Goal: Task Accomplishment & Management: Complete application form

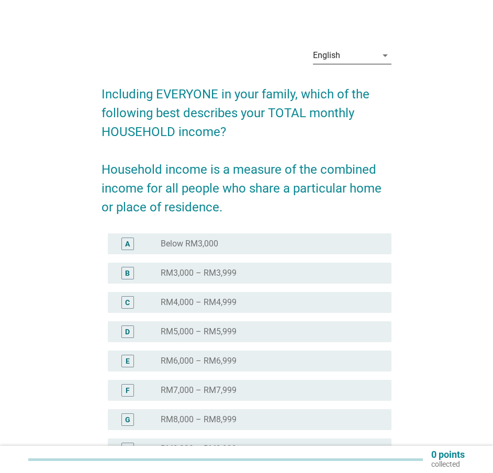
click at [330, 59] on div "English" at bounding box center [326, 55] width 27 height 9
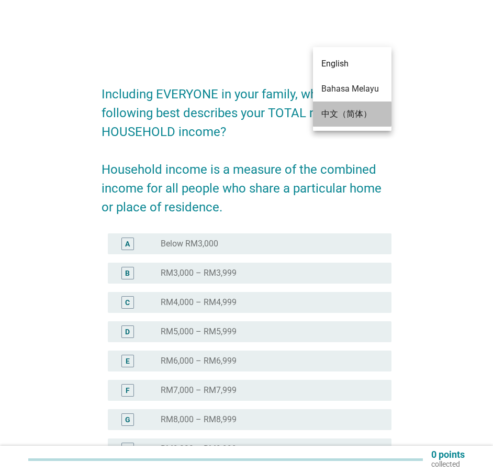
click at [344, 119] on div "中文（简体）" at bounding box center [352, 114] width 62 height 13
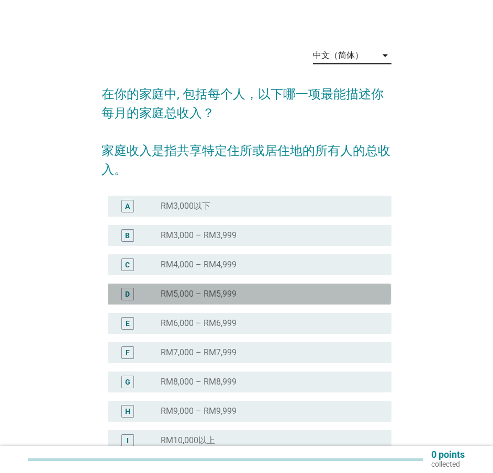
click at [207, 292] on label "RM5,000 – RM5,999" at bounding box center [199, 294] width 76 height 10
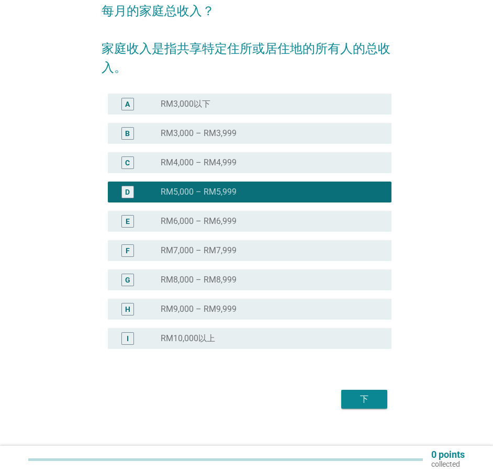
scroll to position [105, 0]
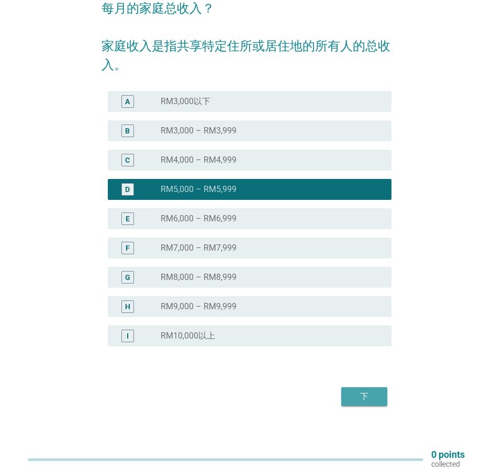
click at [371, 400] on div "下" at bounding box center [364, 396] width 29 height 13
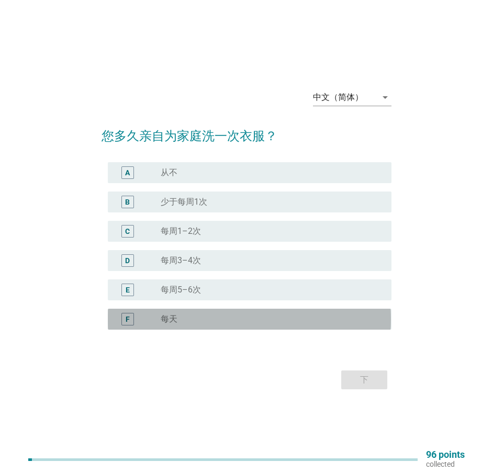
click at [189, 321] on div "radio_button_unchecked 每天" at bounding box center [267, 319] width 213 height 10
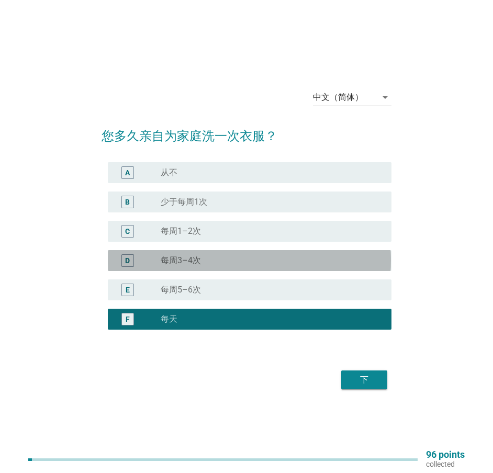
click at [207, 253] on div "D radio_button_unchecked 每周3–4次" at bounding box center [249, 260] width 283 height 21
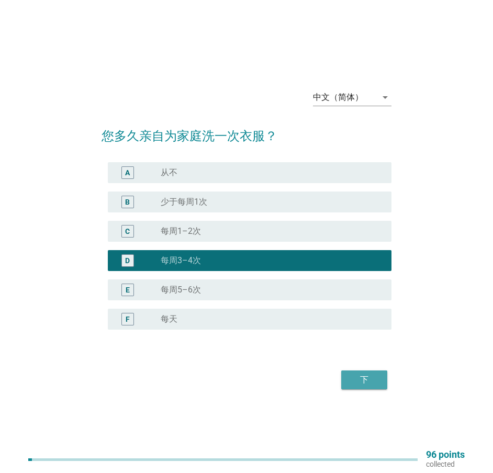
click at [369, 377] on div "下" at bounding box center [364, 380] width 29 height 13
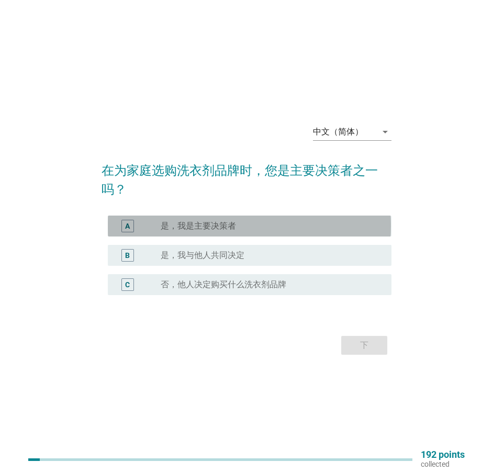
click at [194, 228] on label "是，我是主要决策者" at bounding box center [198, 226] width 75 height 10
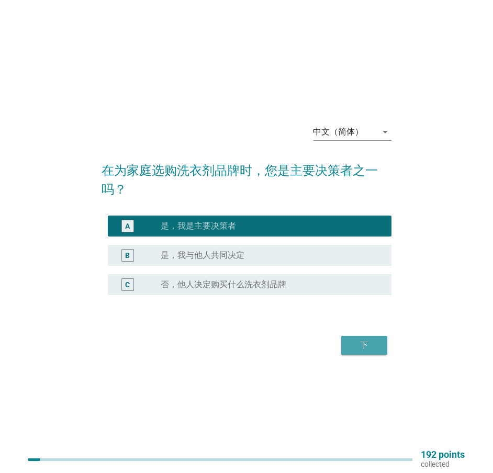
click at [366, 351] on div "下" at bounding box center [364, 345] width 29 height 13
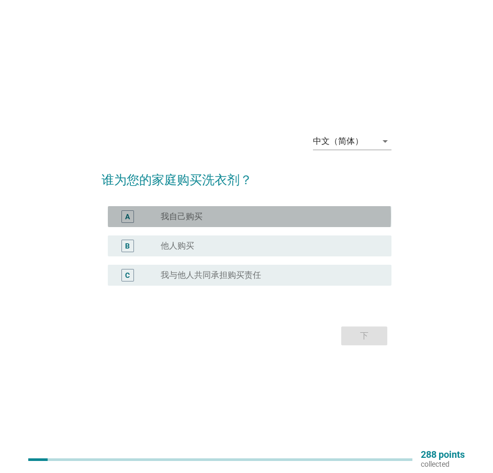
click at [181, 210] on div "A radio_button_unchecked 我自己购买" at bounding box center [249, 216] width 283 height 21
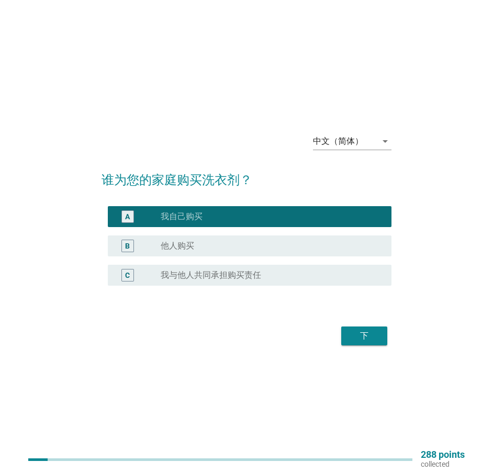
click at [380, 342] on button "下" at bounding box center [364, 335] width 46 height 19
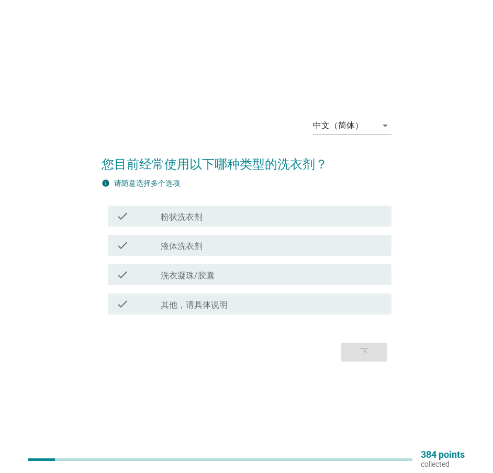
click at [181, 223] on div "check check_box_outline_blank 粉状洗衣剂" at bounding box center [249, 216] width 283 height 21
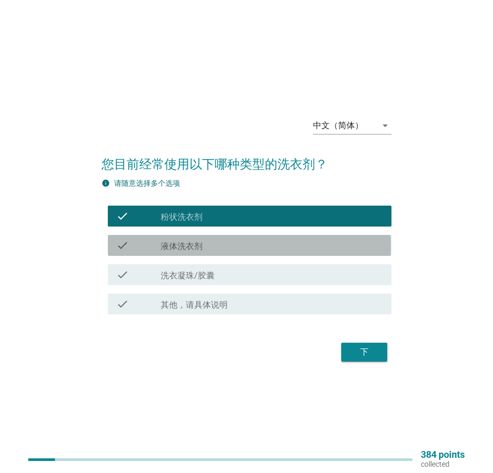
click at [184, 241] on label "液体洗衣剂" at bounding box center [182, 246] width 42 height 10
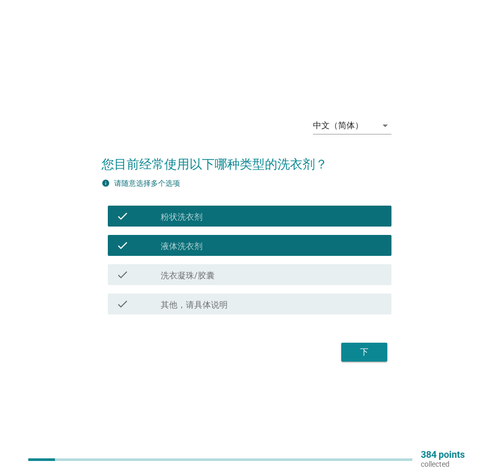
click at [351, 348] on div "下" at bounding box center [364, 352] width 29 height 13
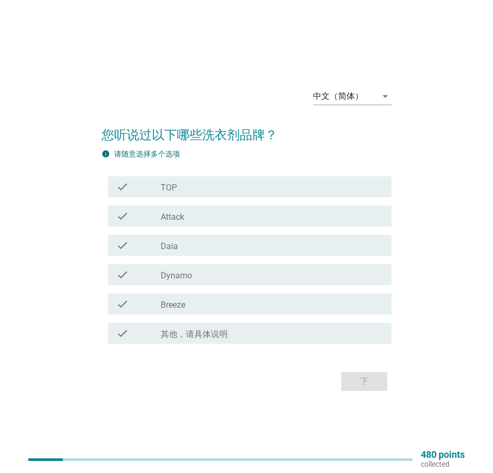
click at [167, 189] on label "TOP" at bounding box center [169, 188] width 16 height 10
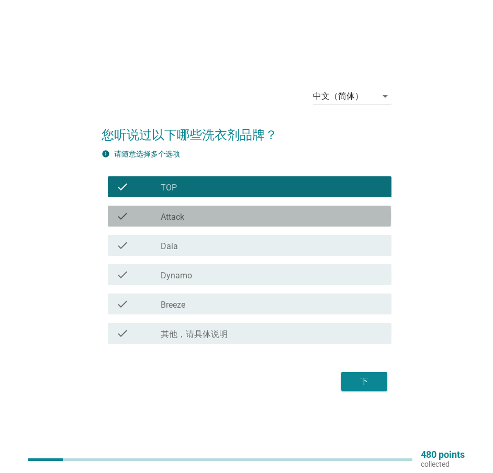
click at [168, 216] on label "Attack" at bounding box center [173, 217] width 24 height 10
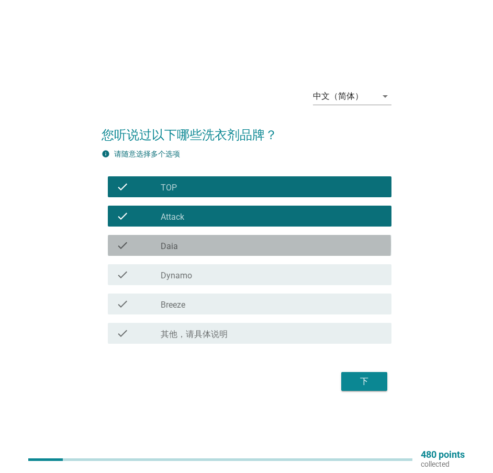
click at [170, 246] on label "Daia" at bounding box center [169, 246] width 17 height 10
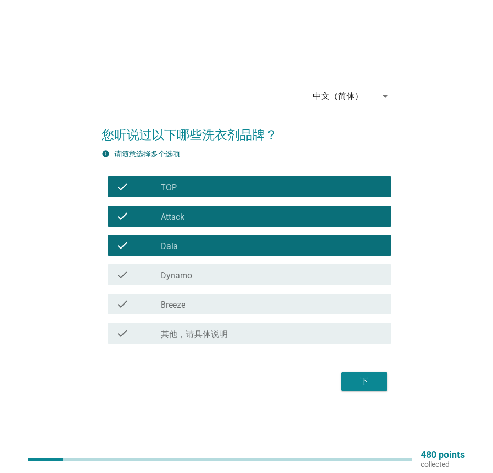
click at [170, 278] on label "Dynamo" at bounding box center [176, 275] width 31 height 10
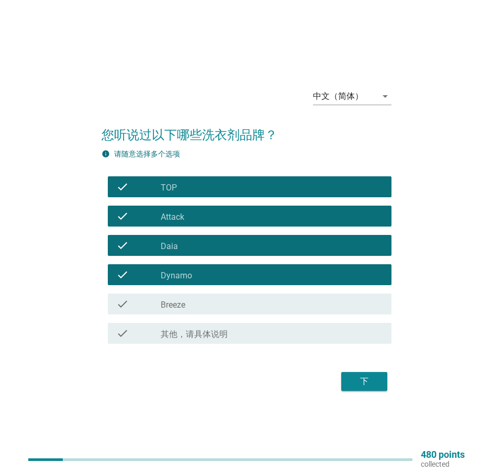
click at [170, 301] on label "Breeze" at bounding box center [173, 305] width 25 height 10
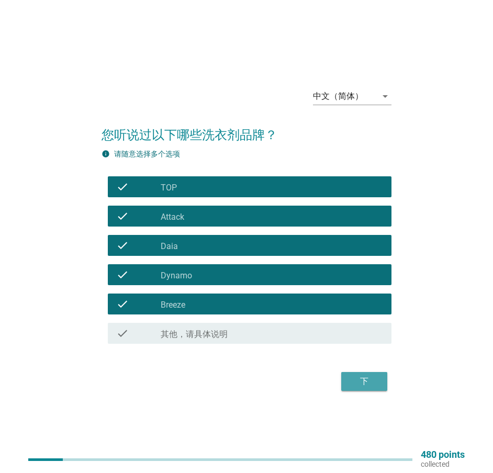
click at [357, 382] on div "下" at bounding box center [364, 381] width 29 height 13
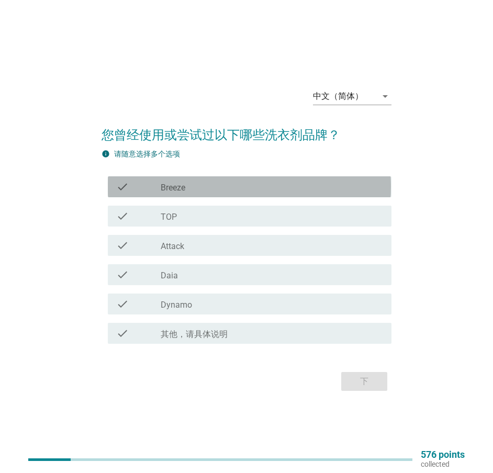
click at [185, 188] on label "Breeze" at bounding box center [173, 188] width 25 height 10
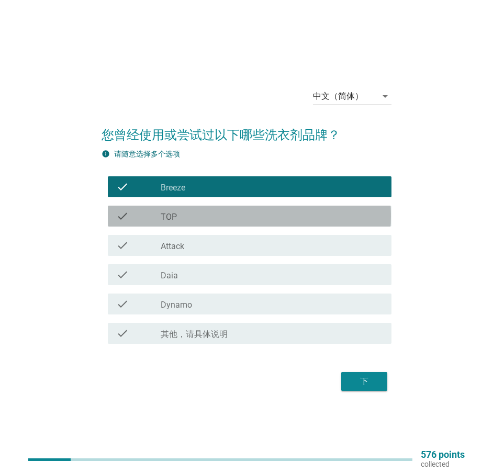
click at [182, 217] on div "check_box_outline_blank TOP" at bounding box center [272, 216] width 222 height 13
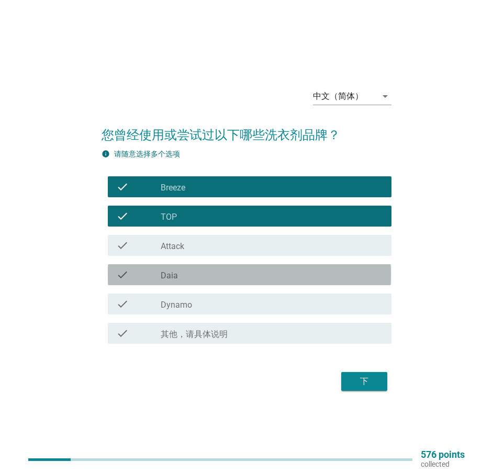
click at [179, 276] on div "check_box_outline_blank Daia" at bounding box center [272, 274] width 222 height 13
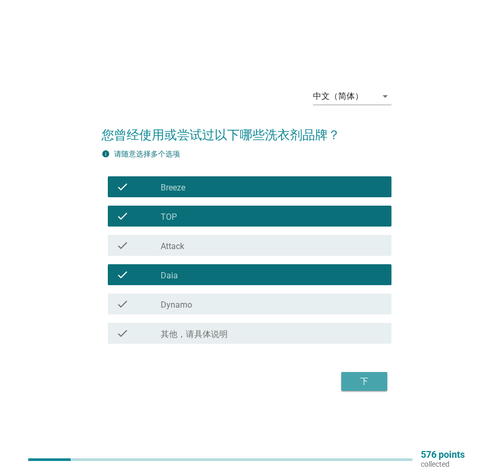
click at [353, 378] on div "下" at bounding box center [364, 381] width 29 height 13
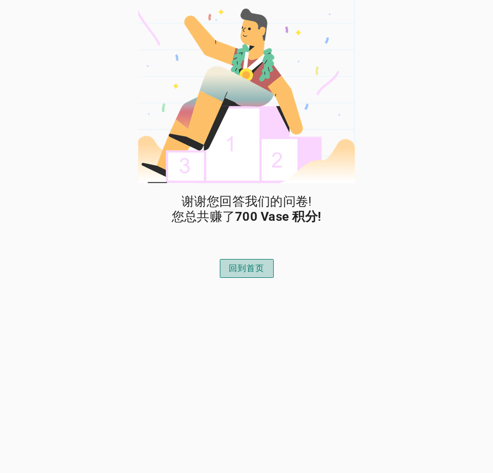
click at [253, 273] on div "回到首页" at bounding box center [247, 268] width 36 height 13
